Goal: Information Seeking & Learning: Understand process/instructions

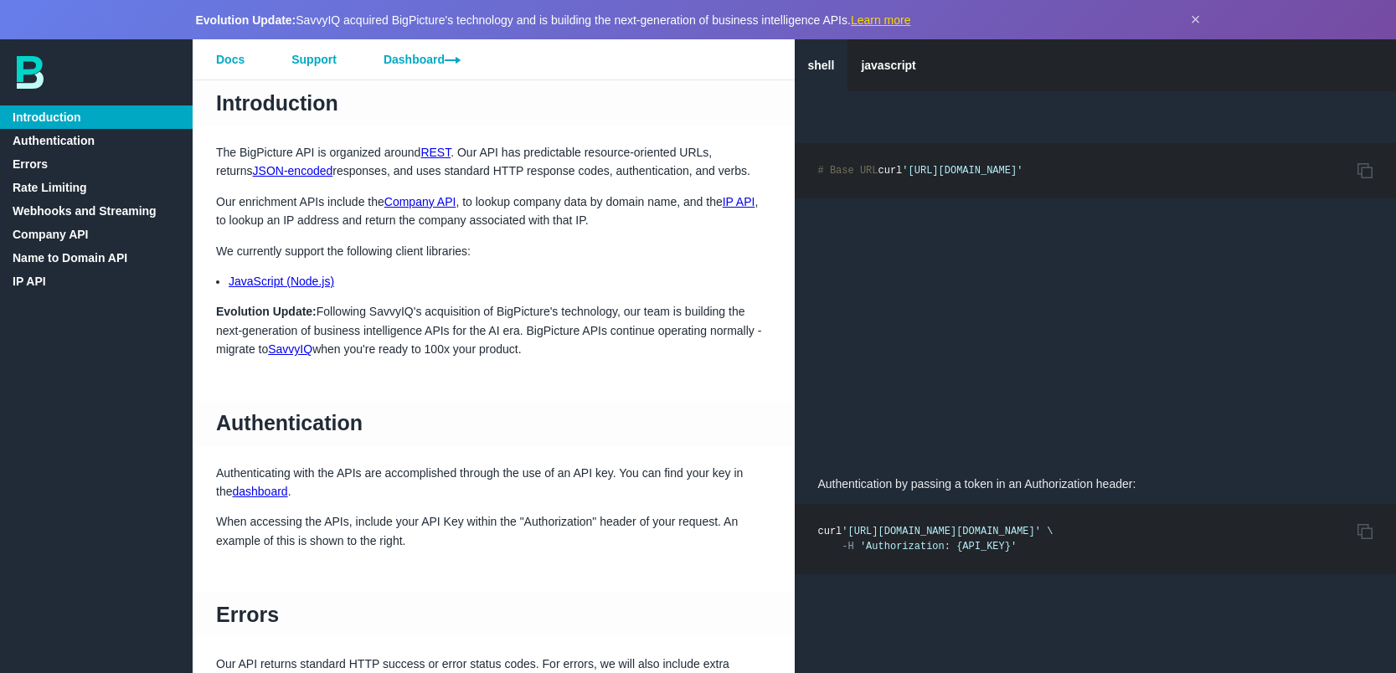
click at [47, 235] on link "Company API" at bounding box center [96, 234] width 193 height 23
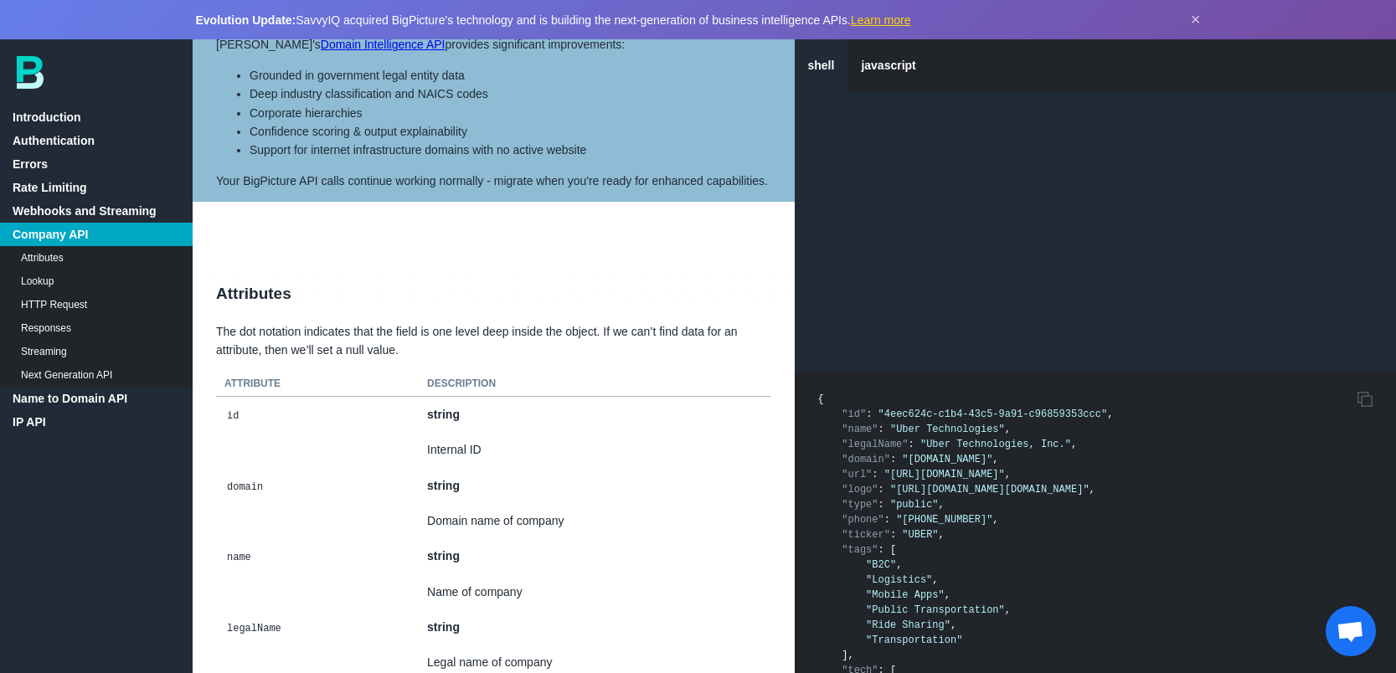
scroll to position [3557, 0]
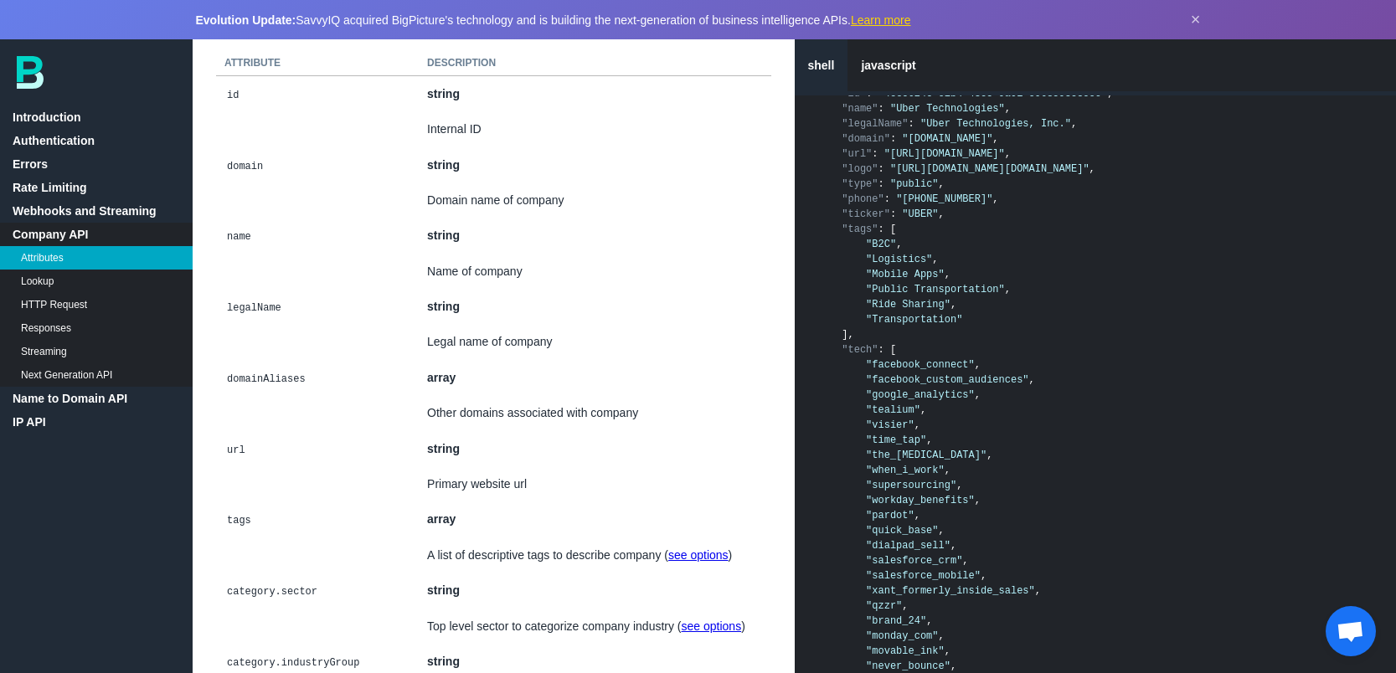
drag, startPoint x: 897, startPoint y: 170, endPoint x: 1131, endPoint y: 168, distance: 233.7
click at [1090, 168] on span ""[URL][DOMAIN_NAME][DOMAIN_NAME]"" at bounding box center [989, 169] width 199 height 12
copy span "[URL][DOMAIN_NAME][DOMAIN_NAME]"
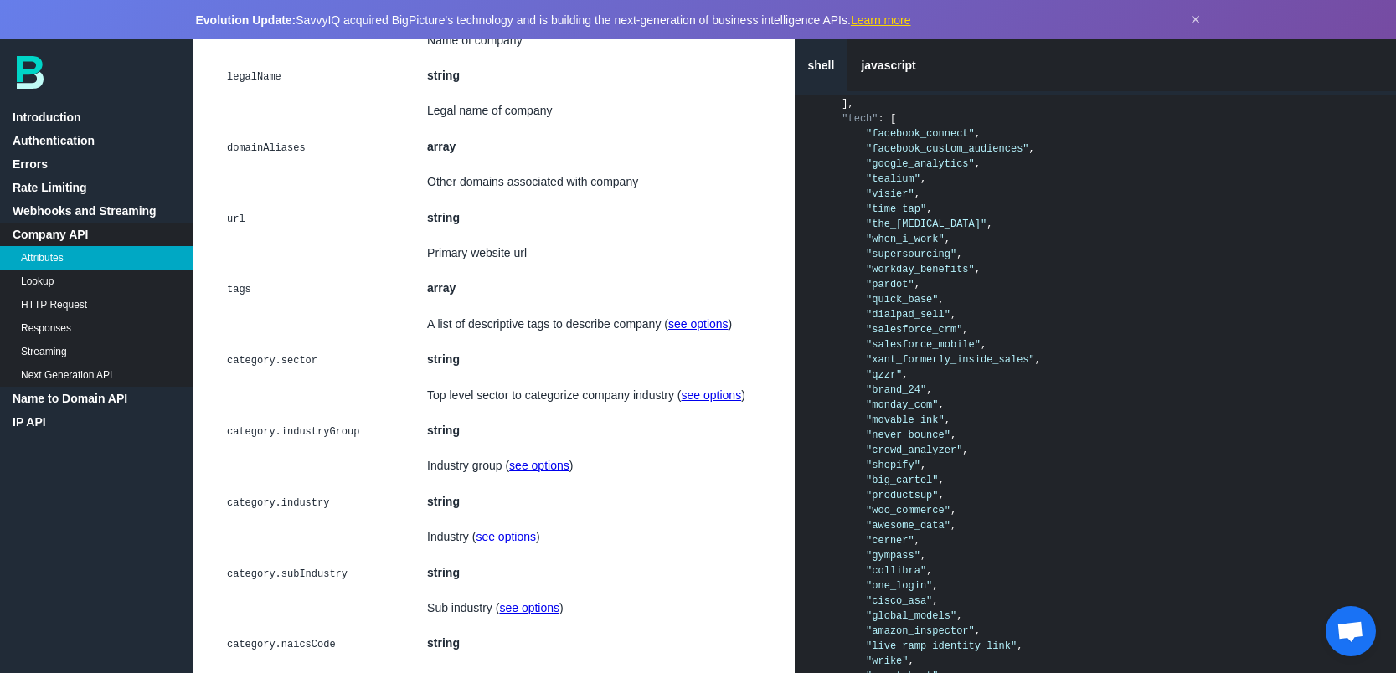
scroll to position [3300, 0]
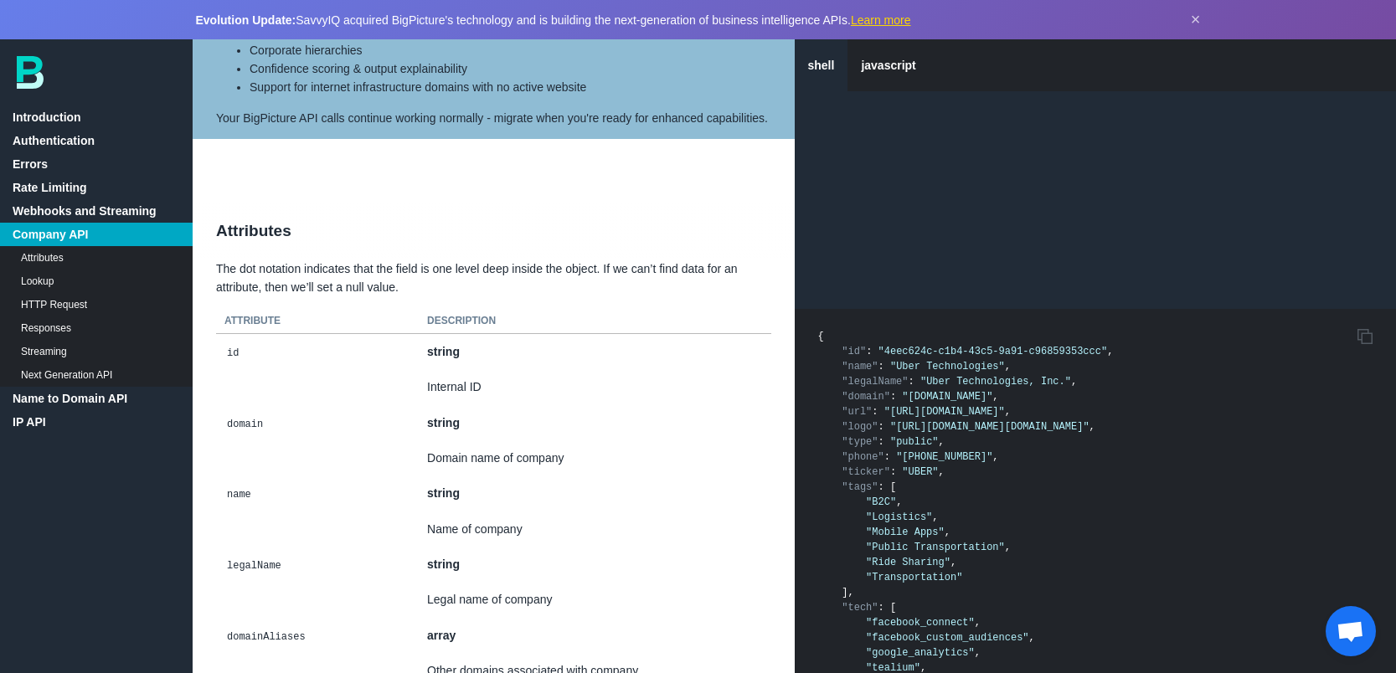
click at [61, 235] on link "Company API" at bounding box center [96, 234] width 193 height 23
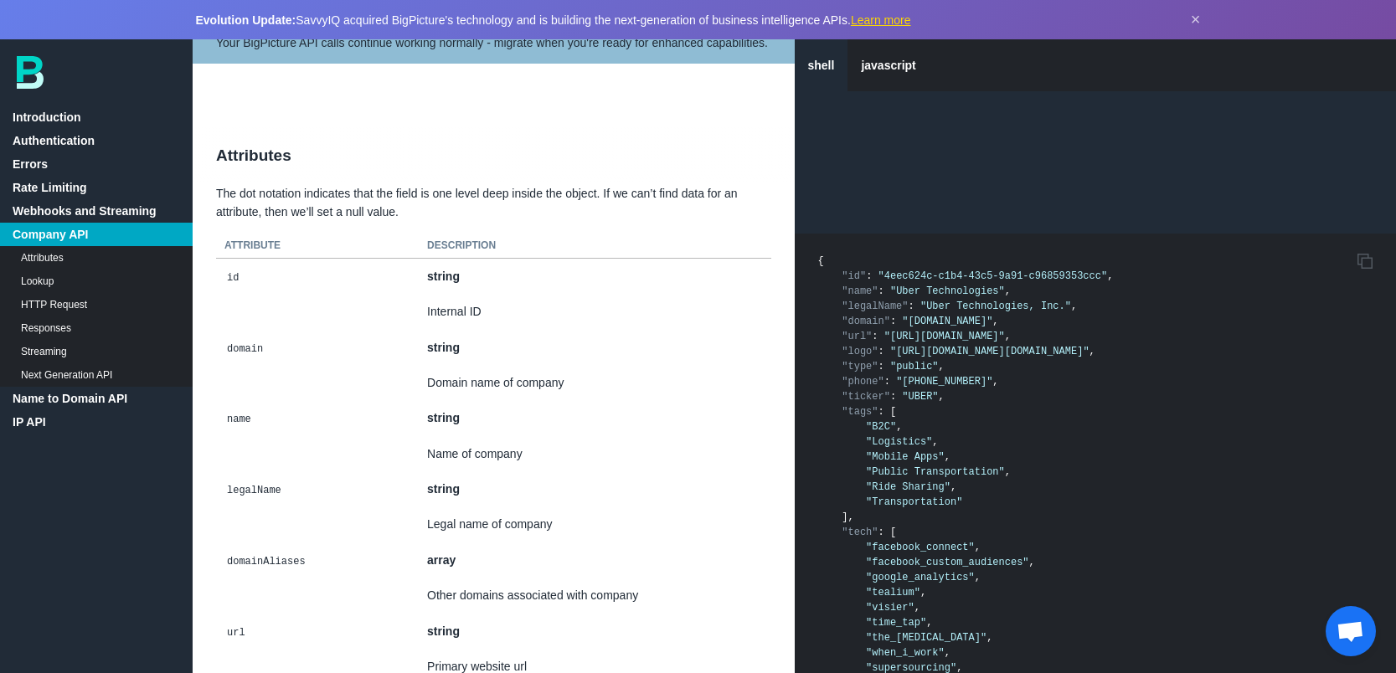
scroll to position [4156, 0]
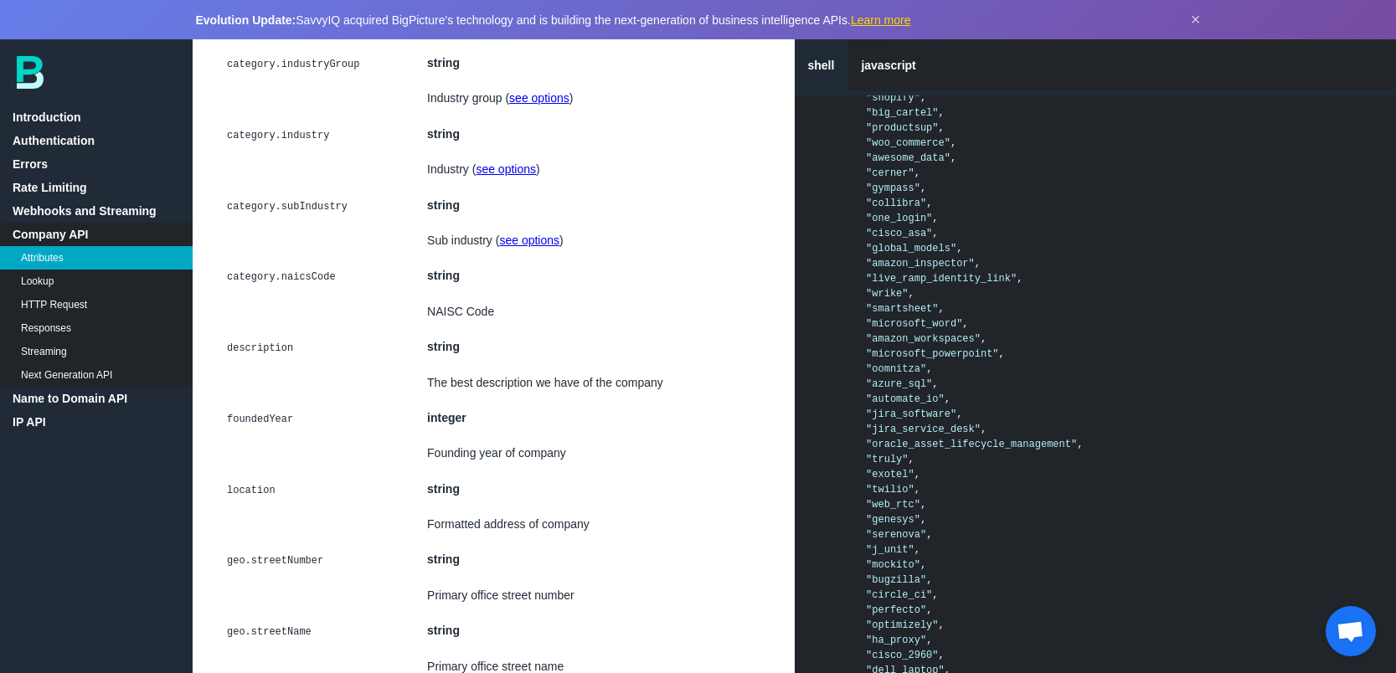
click at [26, 74] on img at bounding box center [30, 72] width 27 height 33
